Goal: Task Accomplishment & Management: Manage account settings

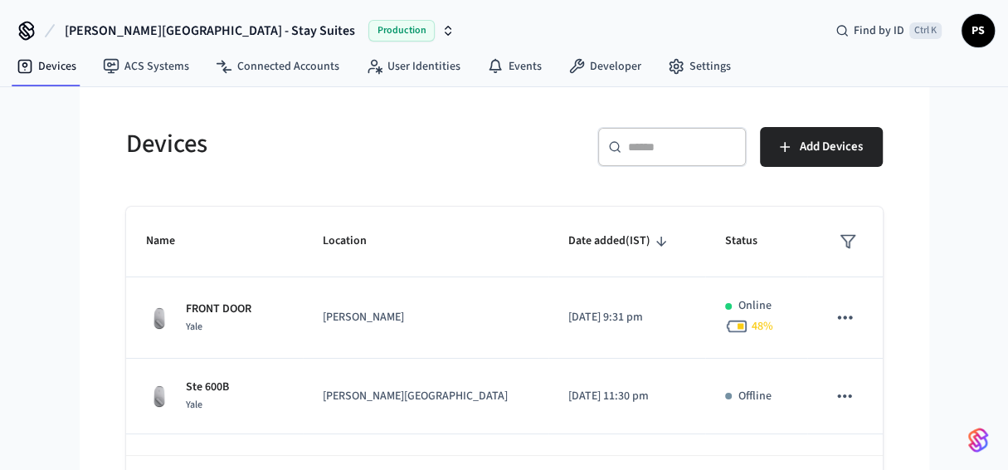
drag, startPoint x: 690, startPoint y: 162, endPoint x: 670, endPoint y: 152, distance: 22.3
click at [689, 160] on div "​ ​" at bounding box center [671, 147] width 149 height 40
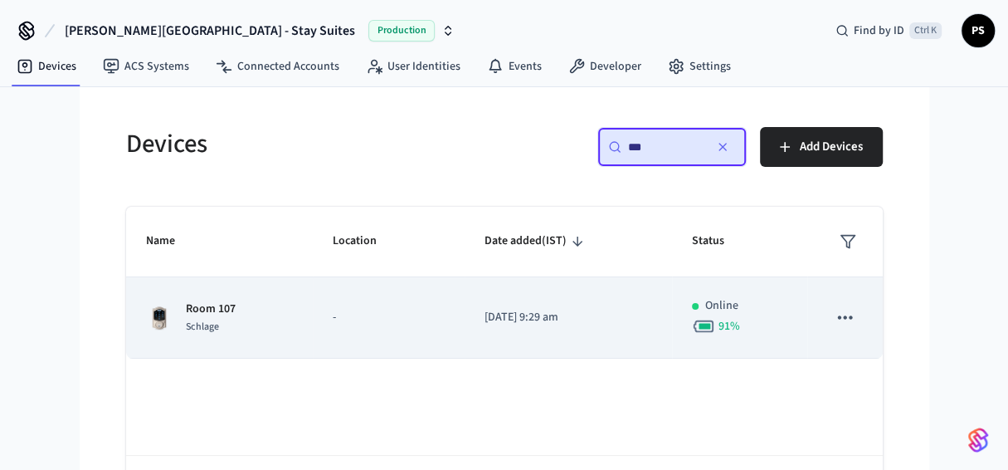
type input "***"
click at [790, 313] on td "Online 91 %" at bounding box center [739, 317] width 135 height 81
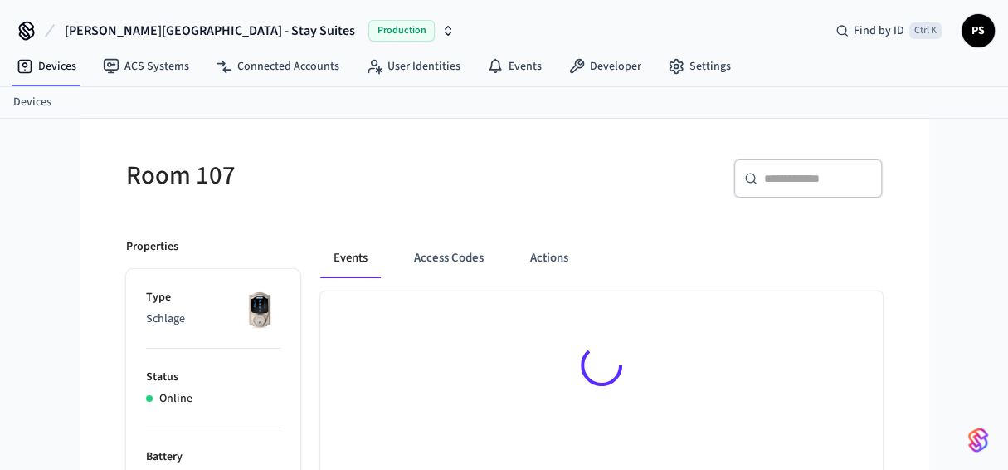
click at [841, 315] on div at bounding box center [601, 368] width 563 height 154
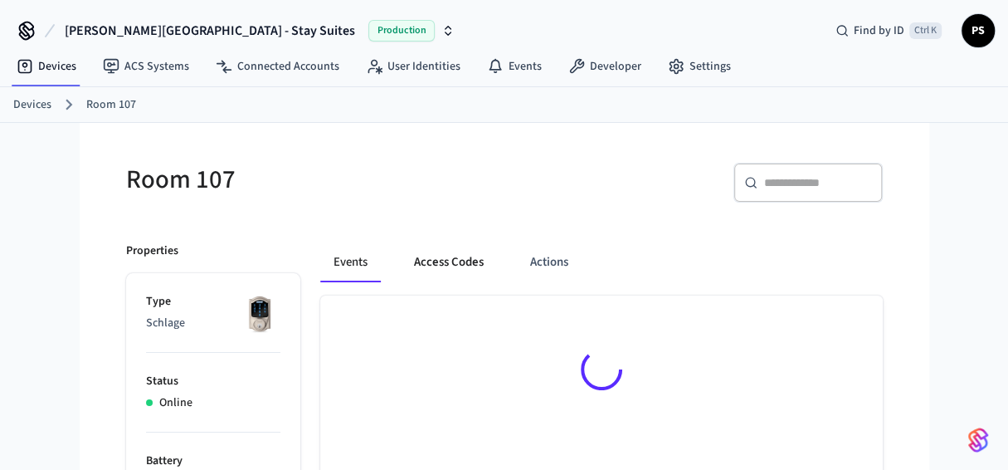
click at [452, 263] on button "Access Codes" at bounding box center [449, 262] width 96 height 40
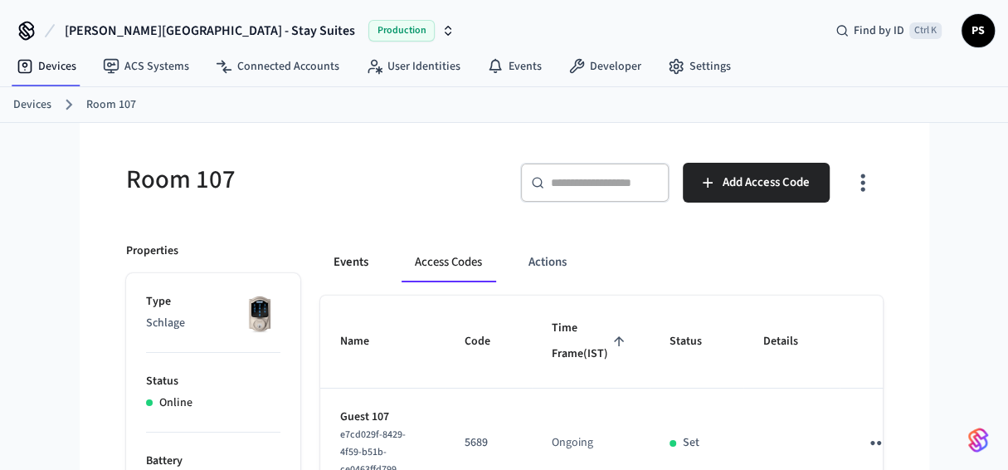
click at [361, 257] on button "Events" at bounding box center [350, 262] width 61 height 40
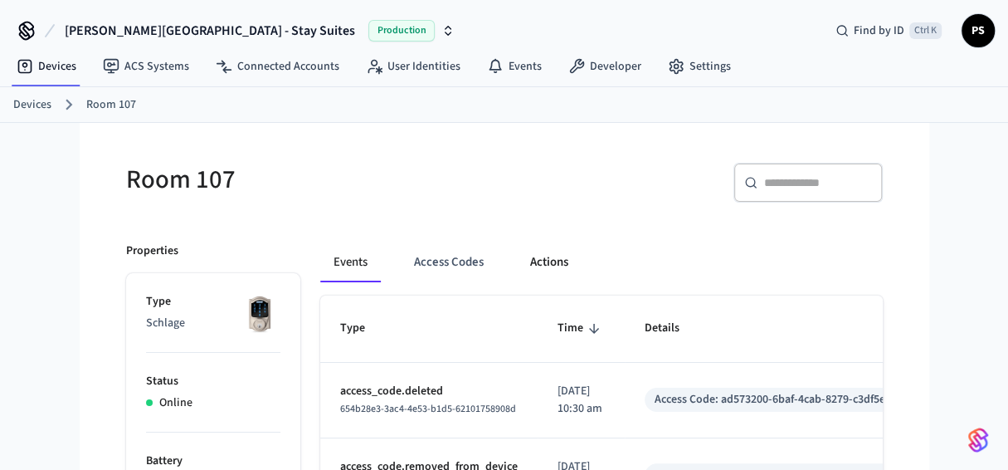
click at [557, 261] on button "Actions" at bounding box center [549, 262] width 65 height 40
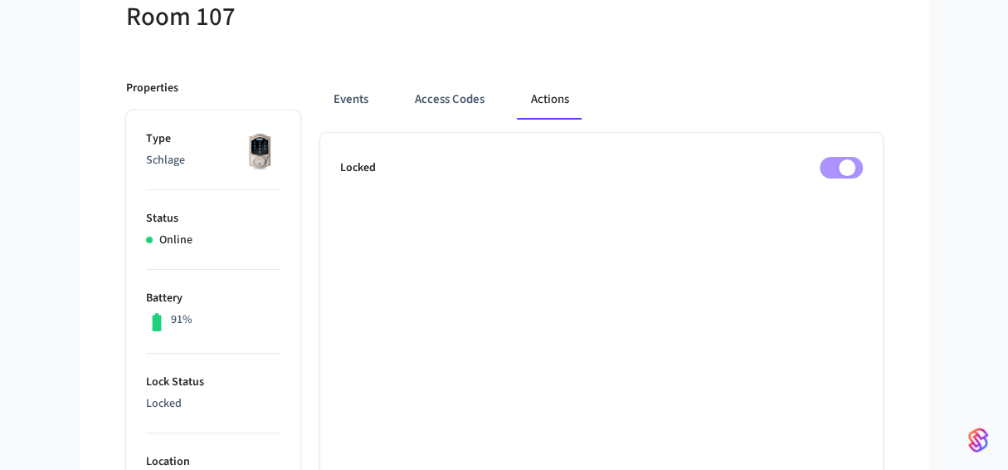
scroll to position [166, 0]
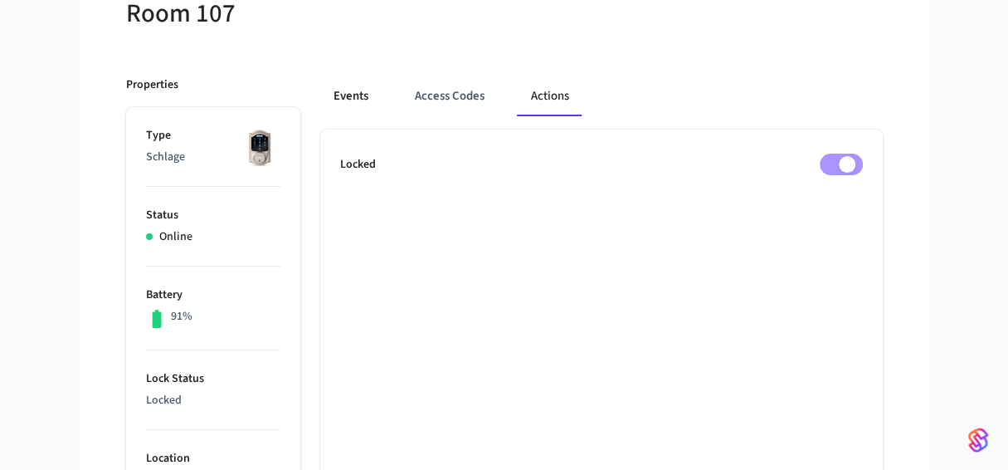
click at [364, 93] on button "Events" at bounding box center [350, 96] width 61 height 40
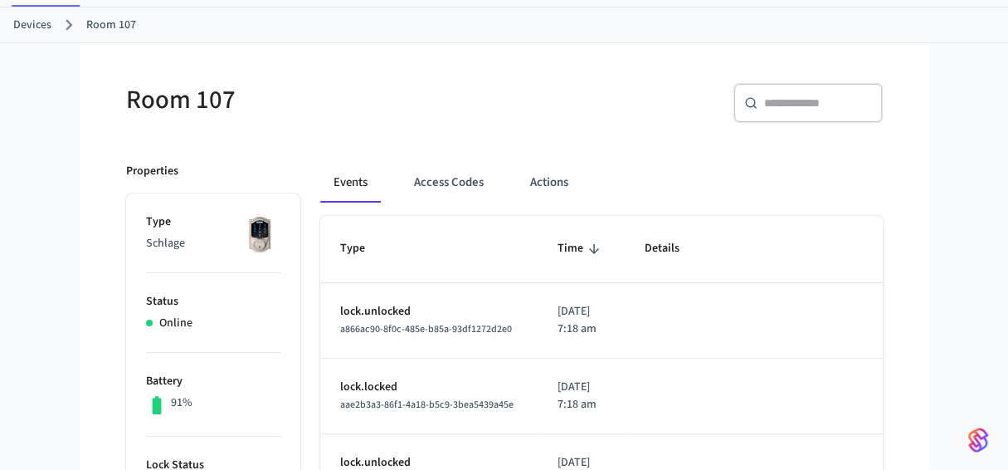
scroll to position [0, 0]
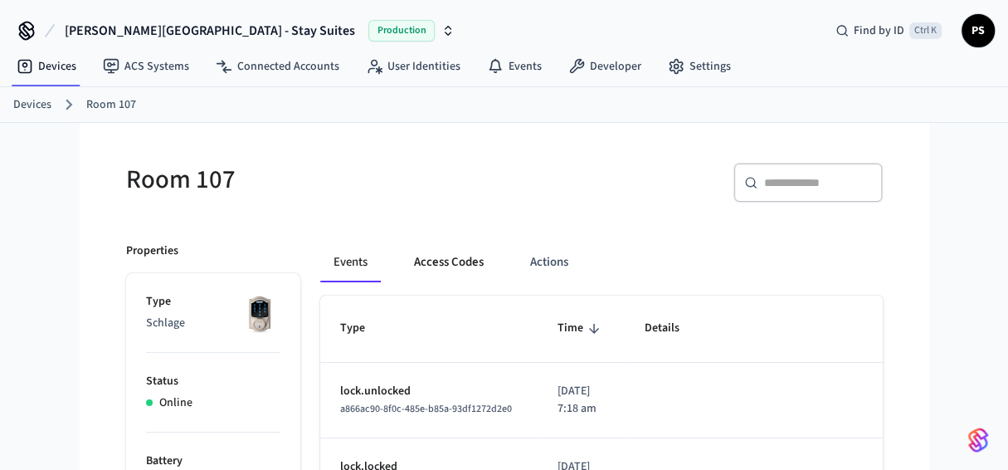
click at [449, 258] on button "Access Codes" at bounding box center [449, 262] width 96 height 40
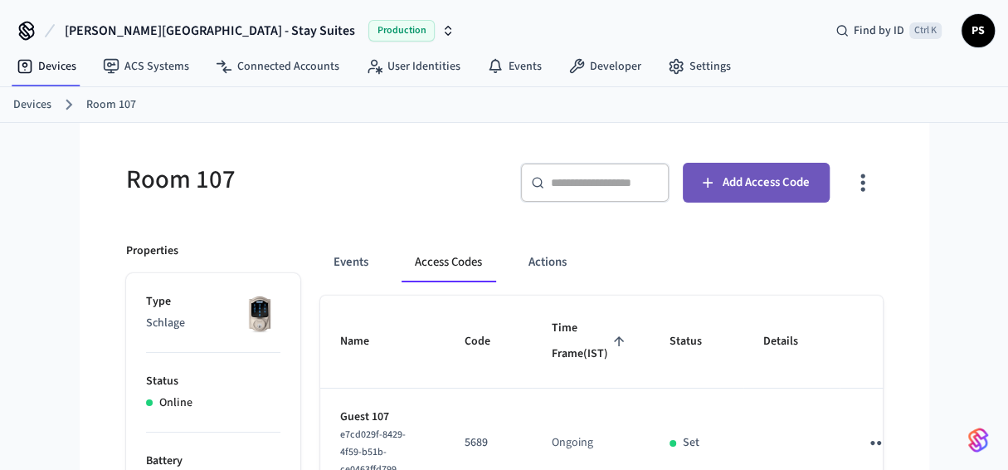
click at [758, 186] on span "Add Access Code" at bounding box center [766, 183] width 87 height 22
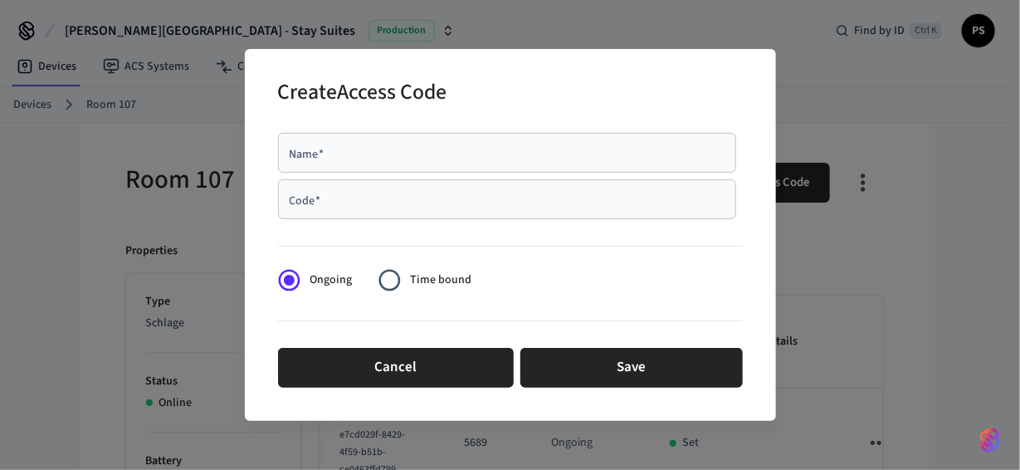
click at [351, 160] on div "Name   *" at bounding box center [507, 153] width 458 height 40
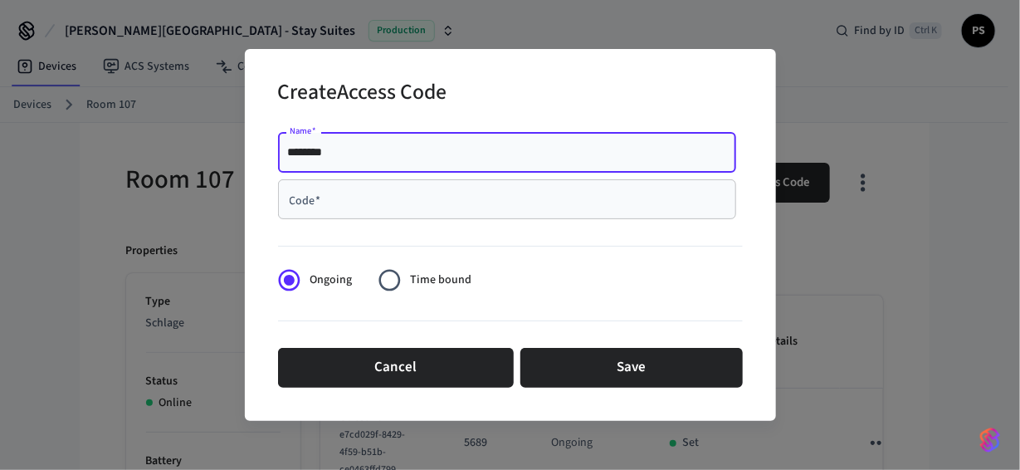
type input "********"
click at [368, 199] on input "Code   *" at bounding box center [507, 199] width 438 height 17
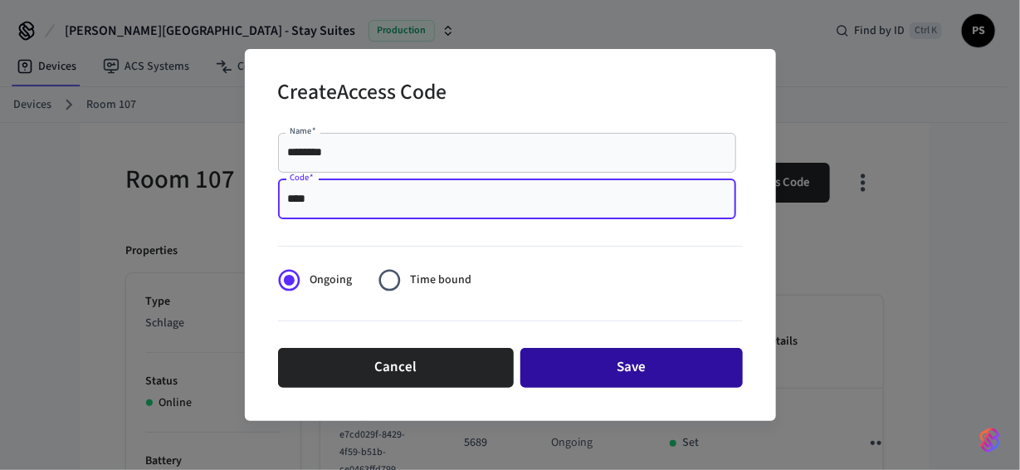
type input "****"
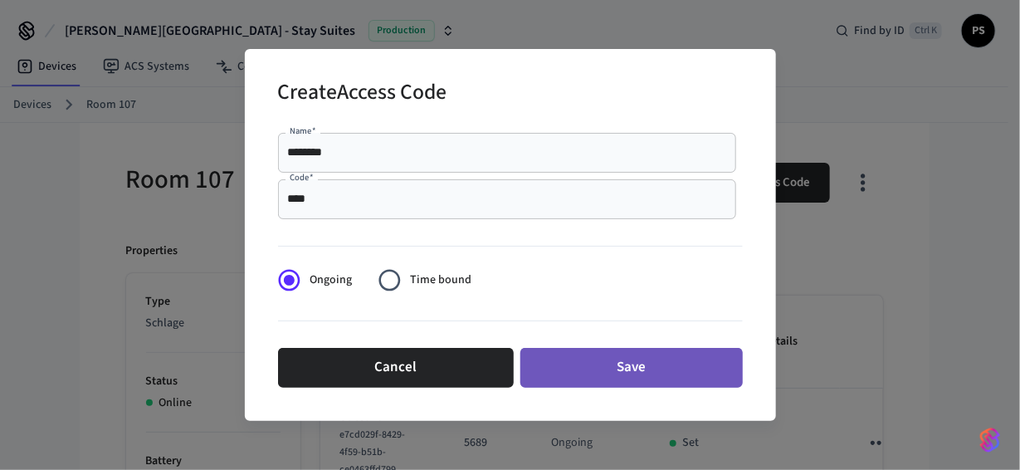
click at [632, 368] on button "Save" at bounding box center [631, 368] width 222 height 40
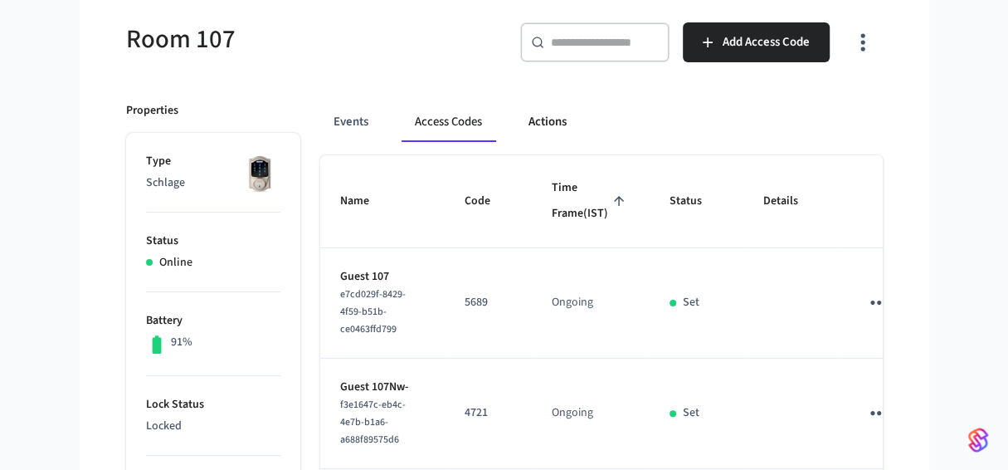
scroll to position [166, 0]
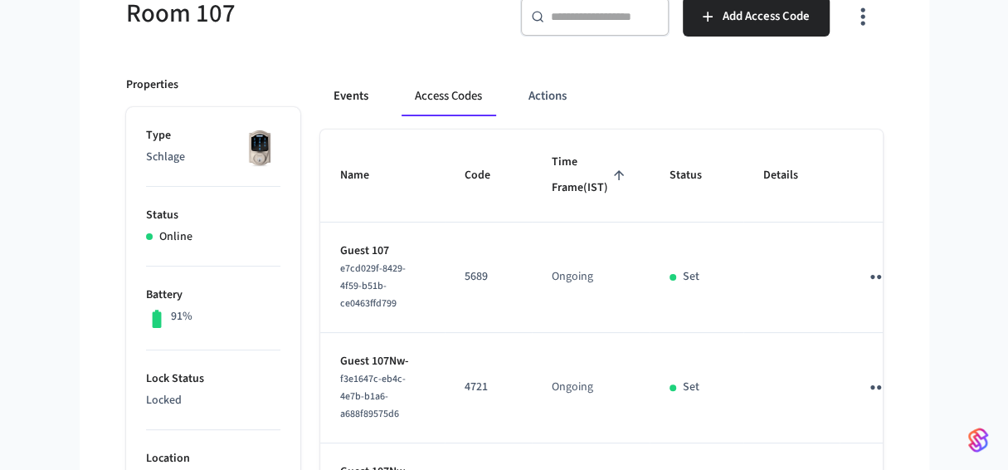
click at [344, 95] on button "Events" at bounding box center [350, 96] width 61 height 40
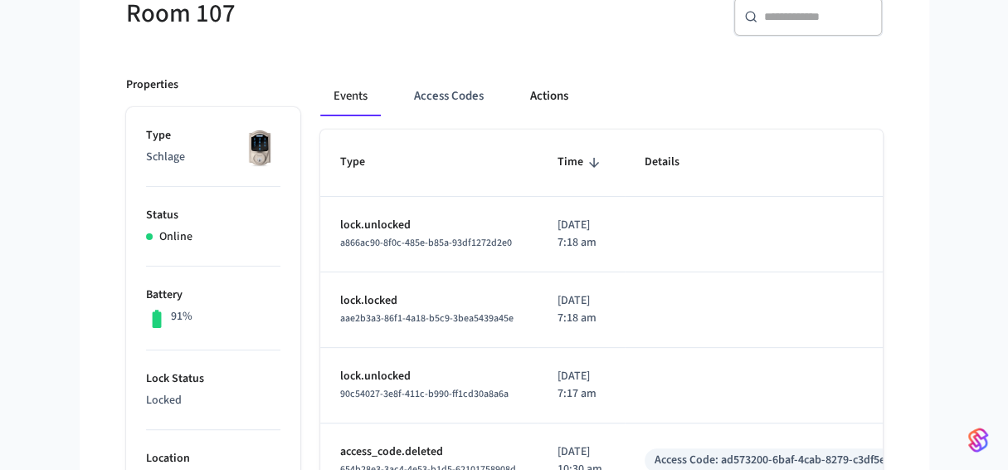
click at [547, 91] on button "Actions" at bounding box center [549, 96] width 65 height 40
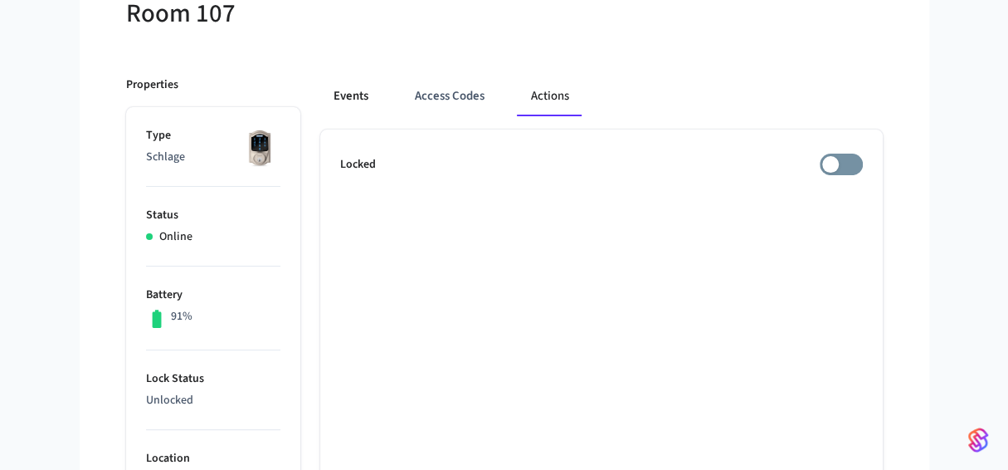
click at [361, 98] on button "Events" at bounding box center [350, 96] width 61 height 40
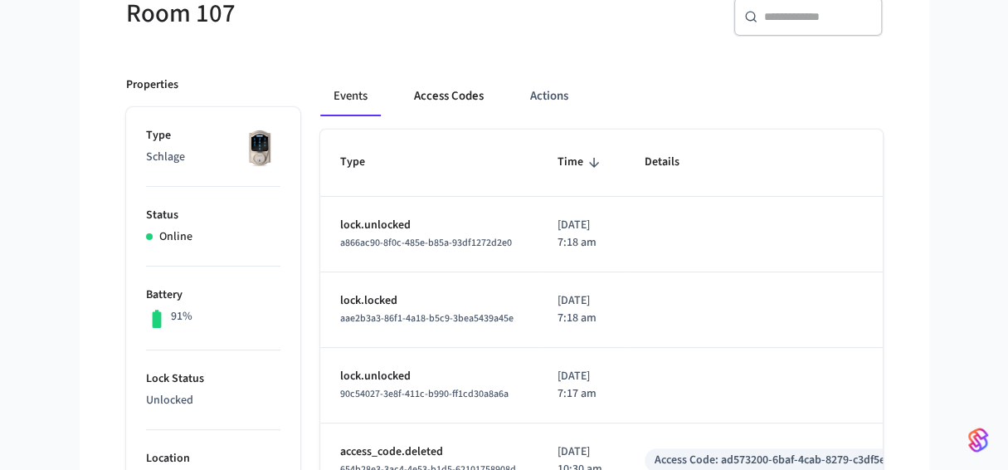
click at [457, 102] on button "Access Codes" at bounding box center [449, 96] width 96 height 40
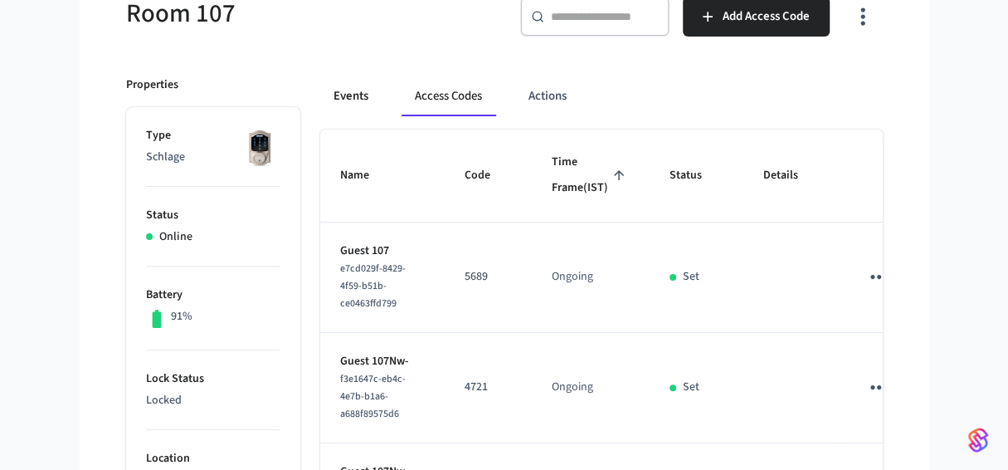
click at [359, 89] on button "Events" at bounding box center [350, 96] width 61 height 40
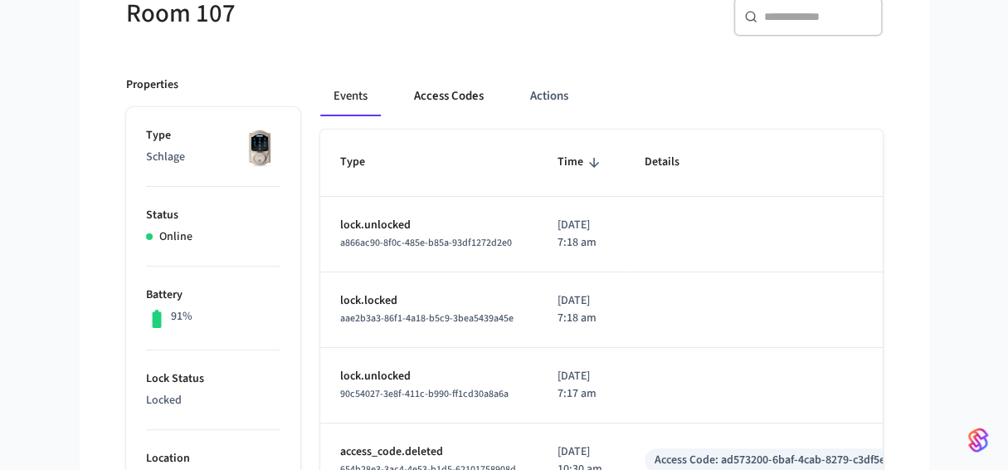
click at [439, 93] on button "Access Codes" at bounding box center [449, 96] width 96 height 40
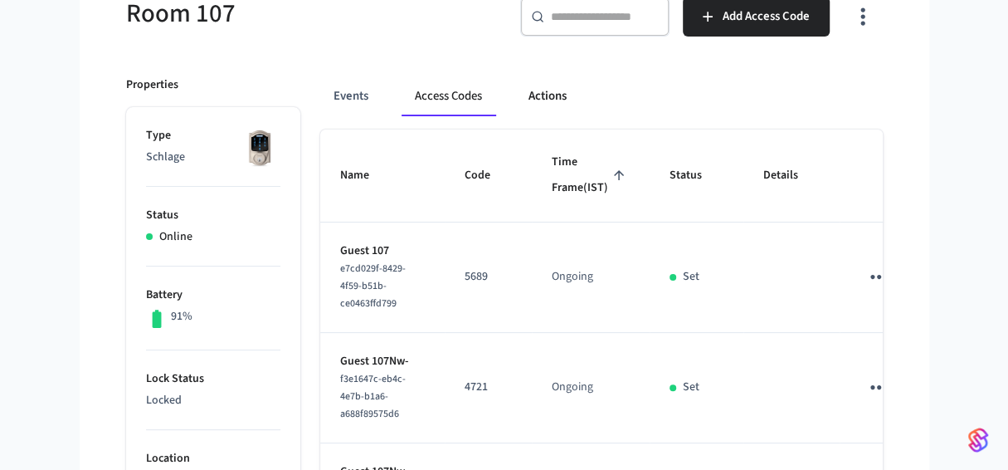
click at [540, 90] on button "Actions" at bounding box center [547, 96] width 65 height 40
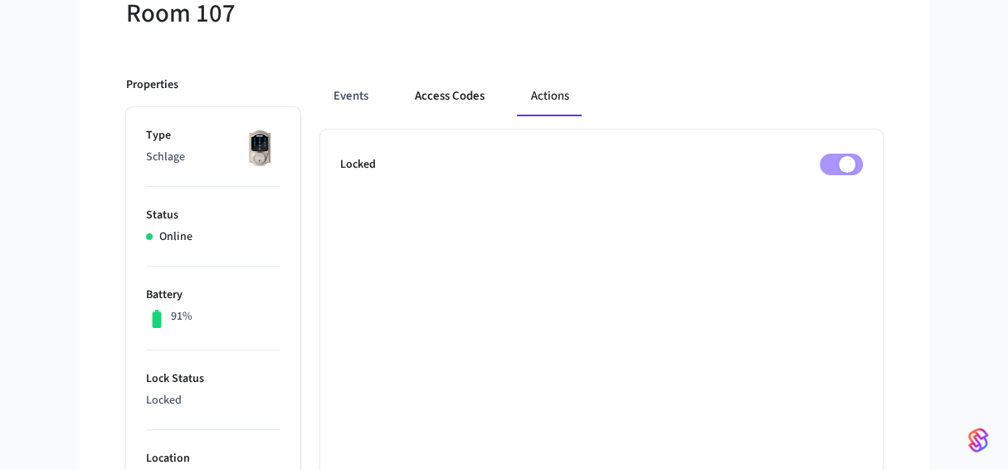
click at [440, 95] on button "Access Codes" at bounding box center [450, 96] width 96 height 40
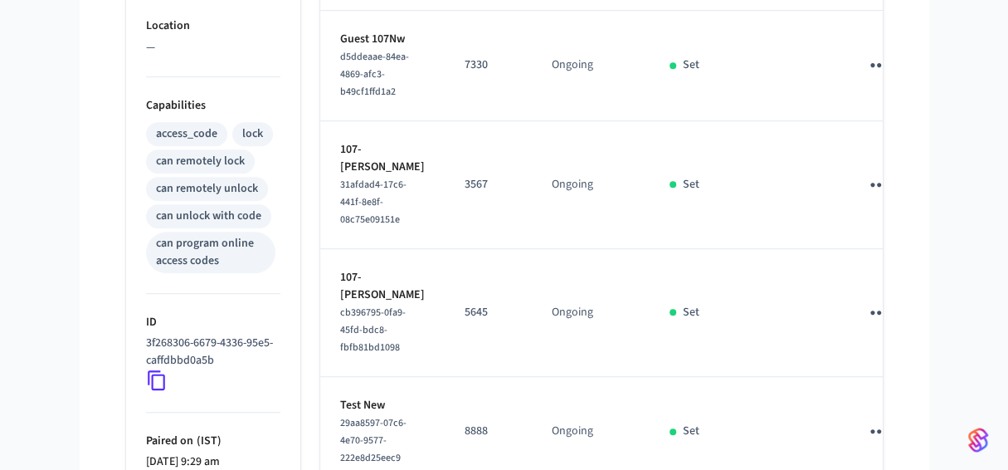
scroll to position [870, 0]
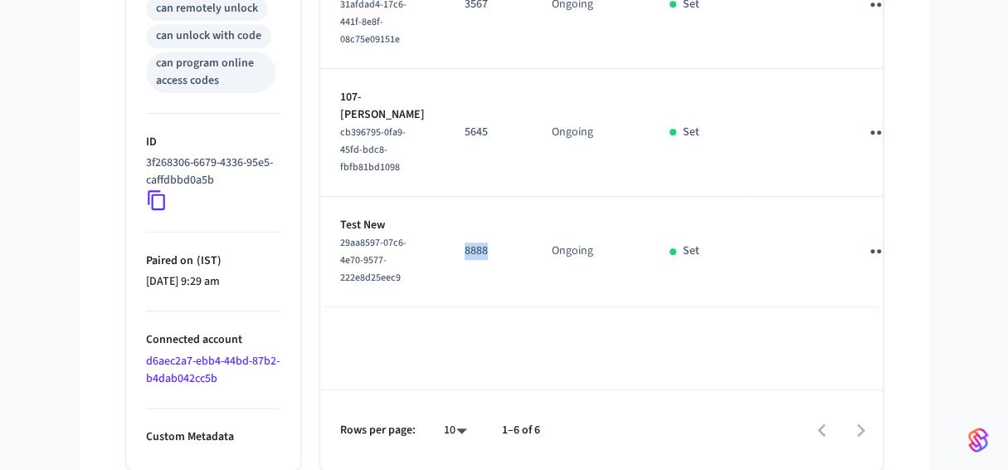
drag, startPoint x: 441, startPoint y: 314, endPoint x: 461, endPoint y: 314, distance: 19.9
click at [465, 260] on p "8888" at bounding box center [488, 250] width 47 height 17
copy p "8888"
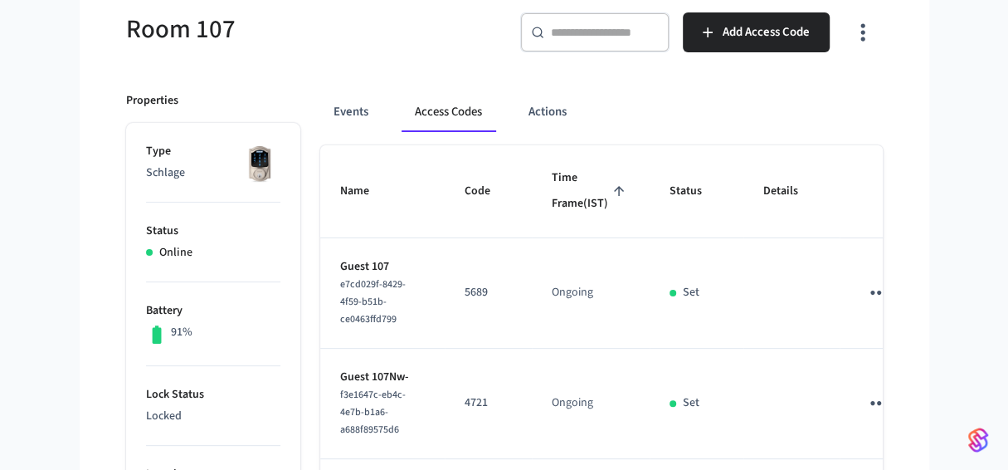
scroll to position [166, 0]
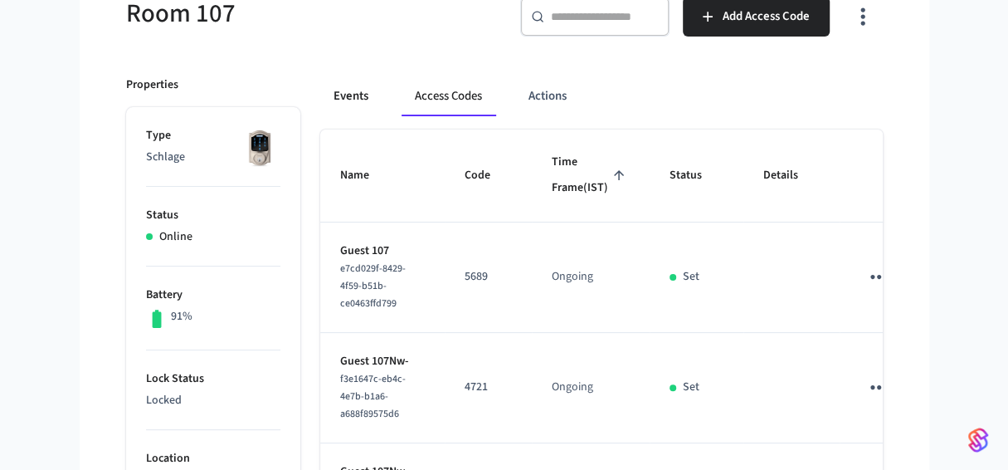
click at [355, 94] on button "Events" at bounding box center [350, 96] width 61 height 40
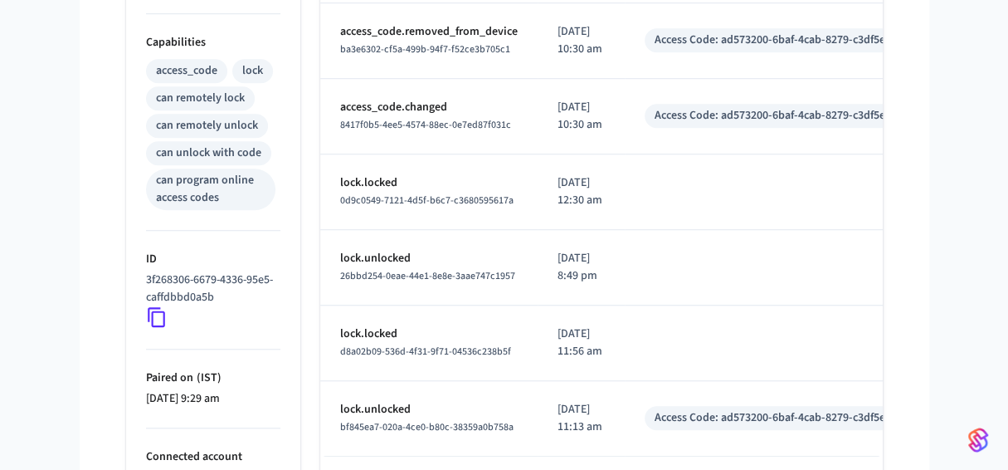
scroll to position [839, 0]
